Goal: Information Seeking & Learning: Learn about a topic

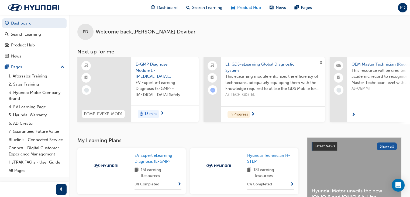
click at [242, 4] on div "Product Hub" at bounding box center [246, 7] width 39 height 11
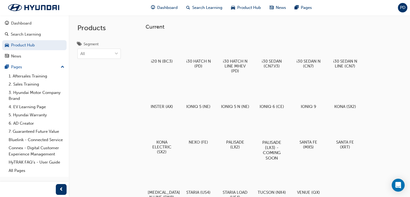
click at [276, 134] on div at bounding box center [272, 127] width 30 height 22
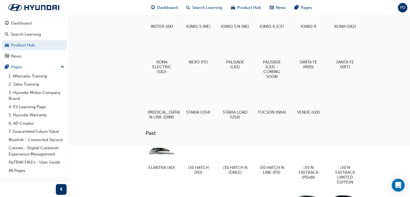
scroll to position [81, 0]
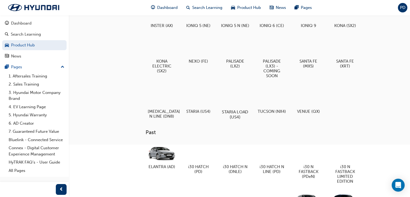
click at [244, 104] on div at bounding box center [235, 97] width 30 height 22
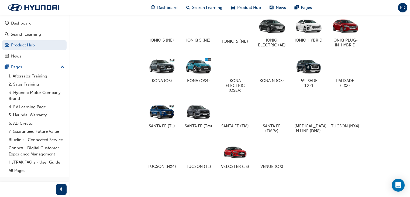
scroll to position [308, 0]
click at [243, 155] on div at bounding box center [235, 151] width 30 height 21
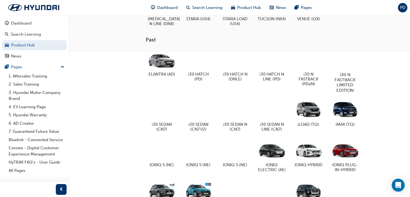
scroll to position [173, 0]
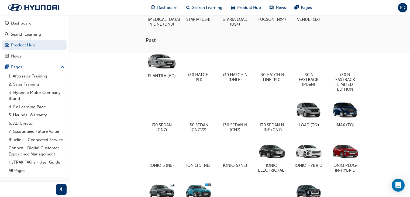
click at [163, 71] on div at bounding box center [162, 60] width 30 height 22
